Goal: Find specific page/section: Find specific page/section

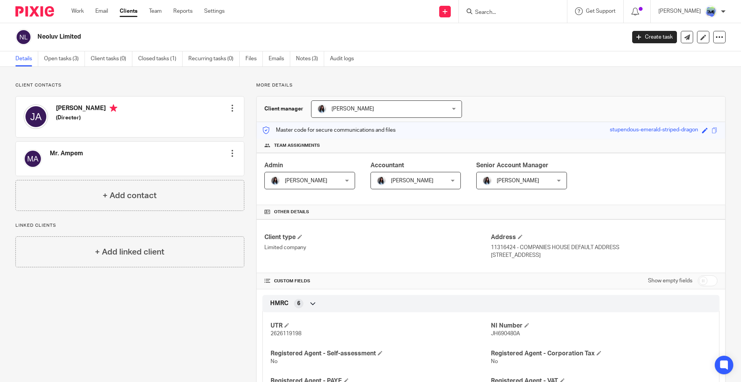
click at [527, 19] on div at bounding box center [513, 11] width 108 height 23
click at [526, 8] on form at bounding box center [515, 12] width 82 height 10
click at [526, 10] on input "Search" at bounding box center [508, 12] width 69 height 7
paste input "knoc"
type input "knoc"
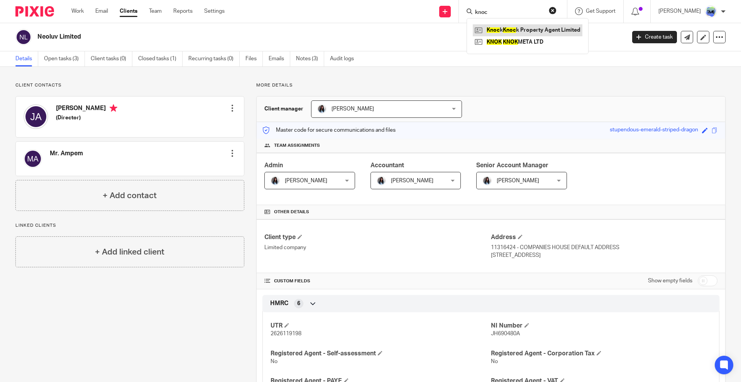
click at [537, 29] on link at bounding box center [528, 30] width 110 height 12
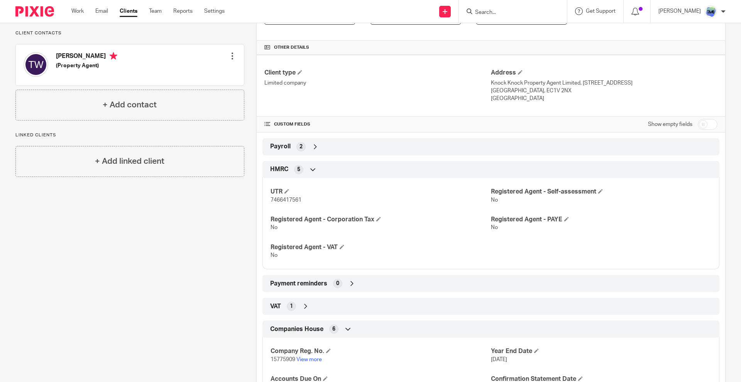
scroll to position [256, 0]
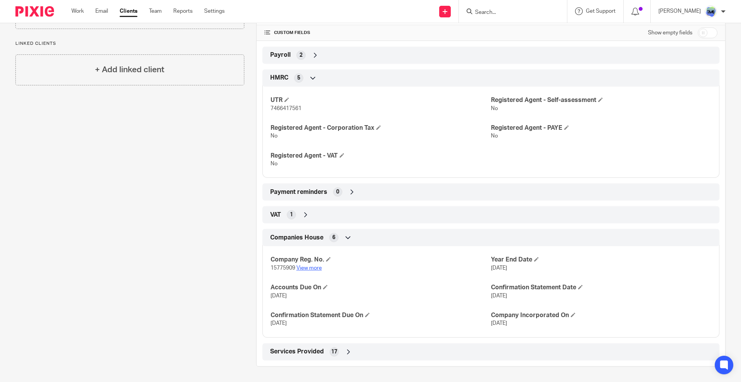
click at [315, 263] on h4 "Company Reg. No." at bounding box center [381, 259] width 220 height 8
drag, startPoint x: 315, startPoint y: 266, endPoint x: 313, endPoint y: 235, distance: 30.6
click at [315, 266] on link "View more" at bounding box center [308, 267] width 25 height 5
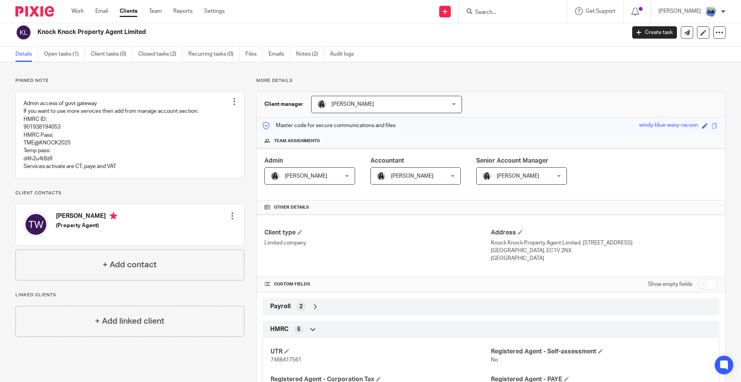
scroll to position [0, 0]
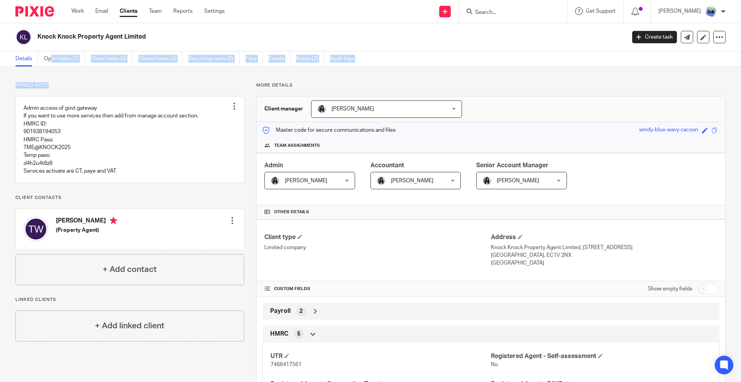
click at [52, 66] on main "Knock Knock Property Agent Limited Create task Update from Companies House Expo…" at bounding box center [370, 191] width 741 height 382
click at [74, 45] on div "Knock Knock Property Agent Limited Create task Update from Companies House Expo…" at bounding box center [370, 37] width 741 height 28
click at [74, 50] on div "Knock Knock Property Agent Limited Create task Update from Companies House Expo…" at bounding box center [370, 37] width 741 height 28
drag, startPoint x: 74, startPoint y: 50, endPoint x: 73, endPoint y: 59, distance: 8.9
click at [73, 54] on main "Knock Knock Property Agent Limited Create task Update from Companies House Expo…" at bounding box center [370, 191] width 741 height 382
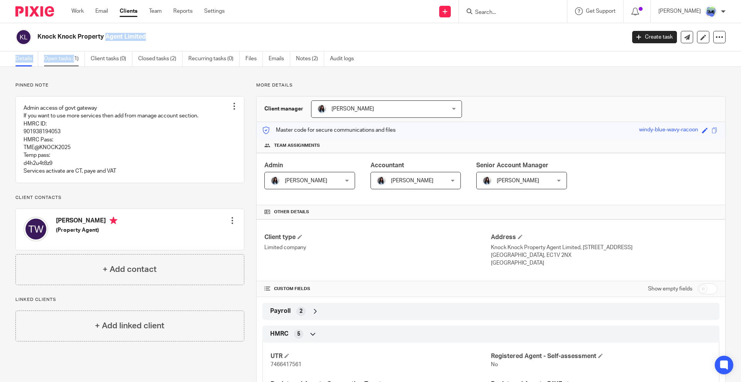
click at [73, 58] on link "Open tasks (1)" at bounding box center [64, 58] width 41 height 15
